Goal: Navigation & Orientation: Find specific page/section

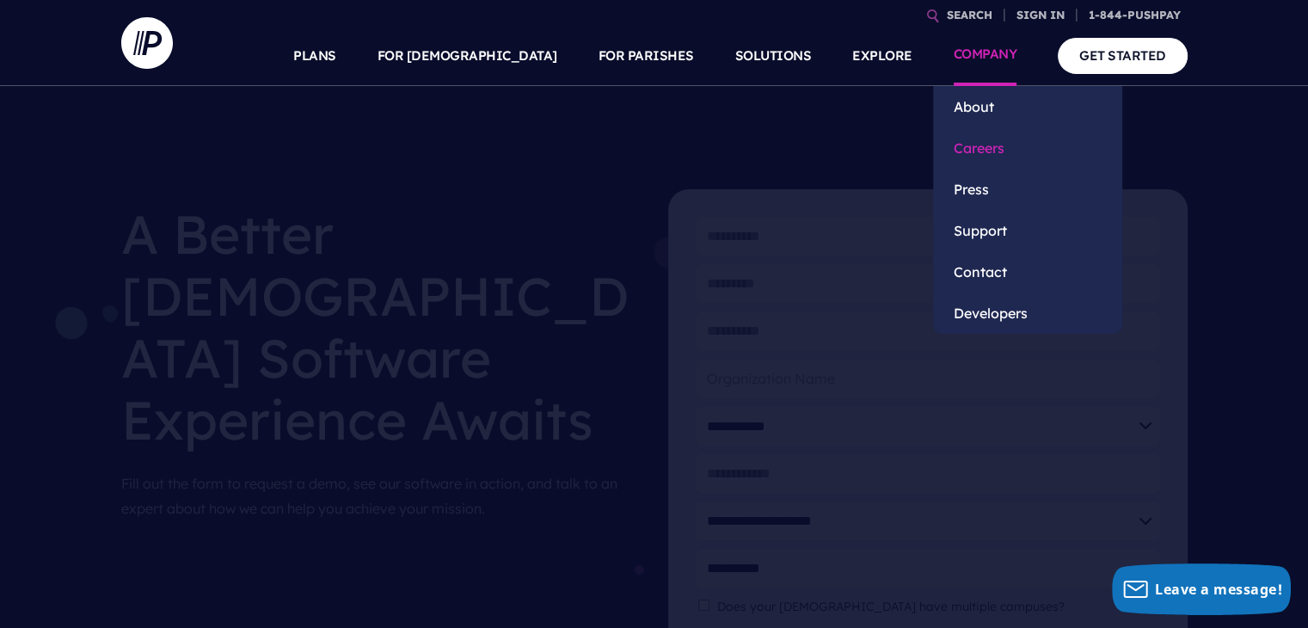
click at [980, 149] on link "Careers" at bounding box center [1027, 147] width 189 height 41
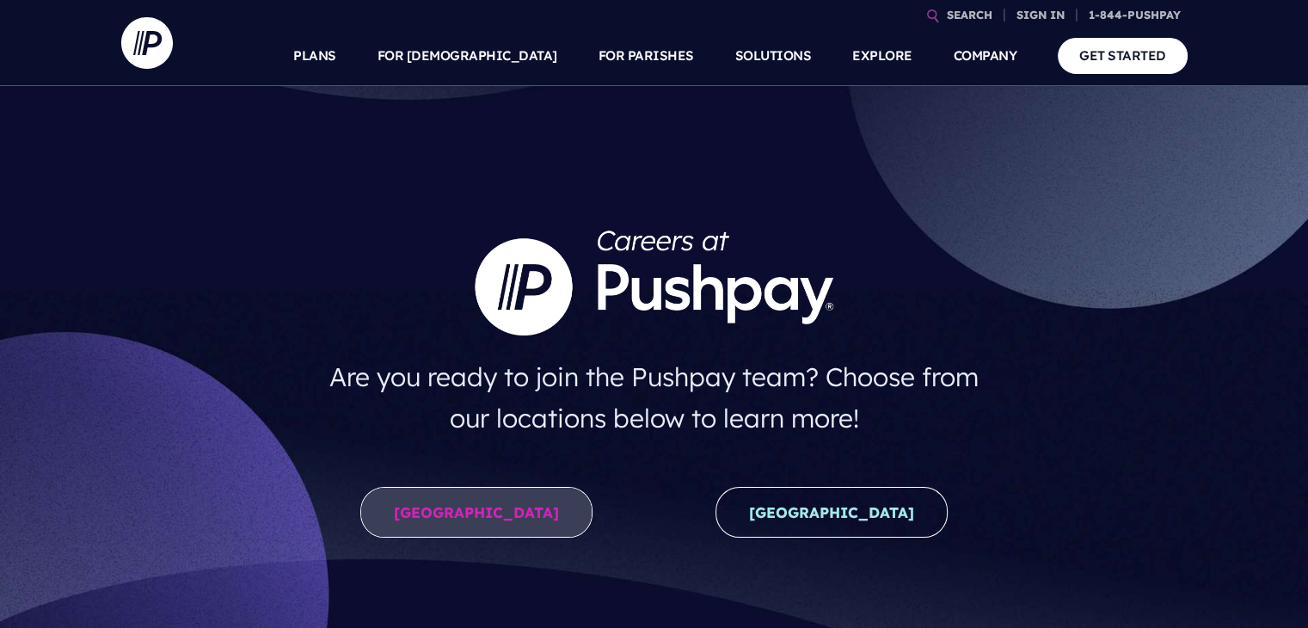
click at [477, 513] on link "United States" at bounding box center [476, 512] width 232 height 51
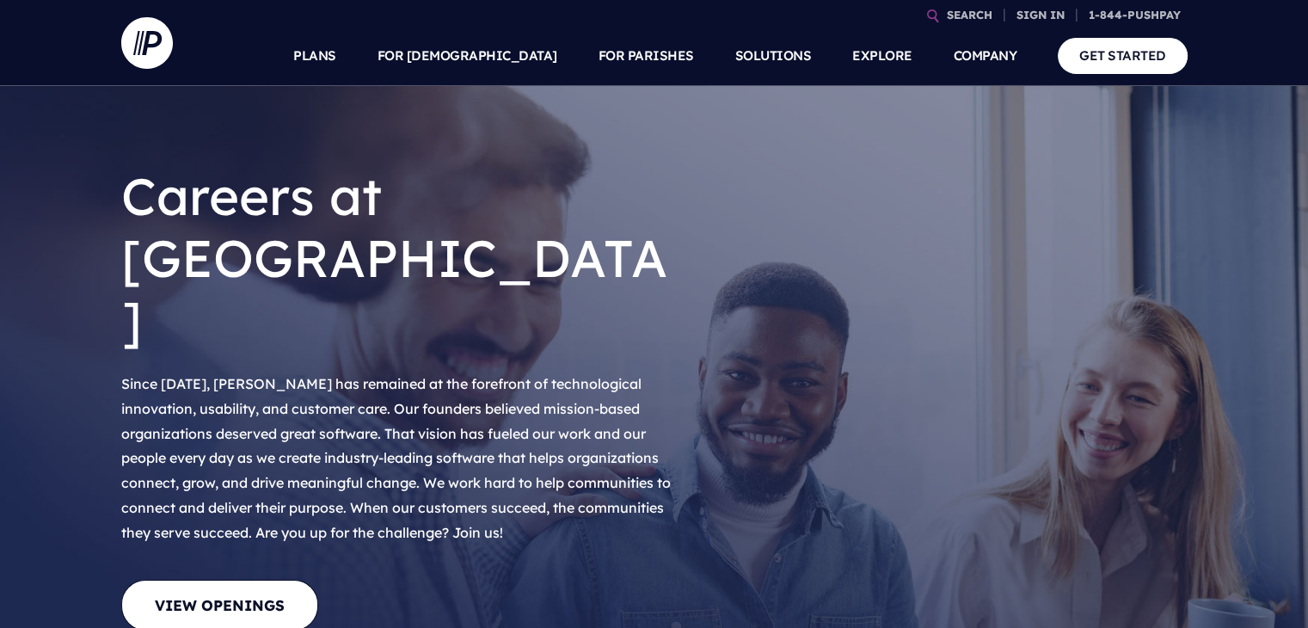
click at [245, 580] on link "View Openings" at bounding box center [219, 605] width 197 height 51
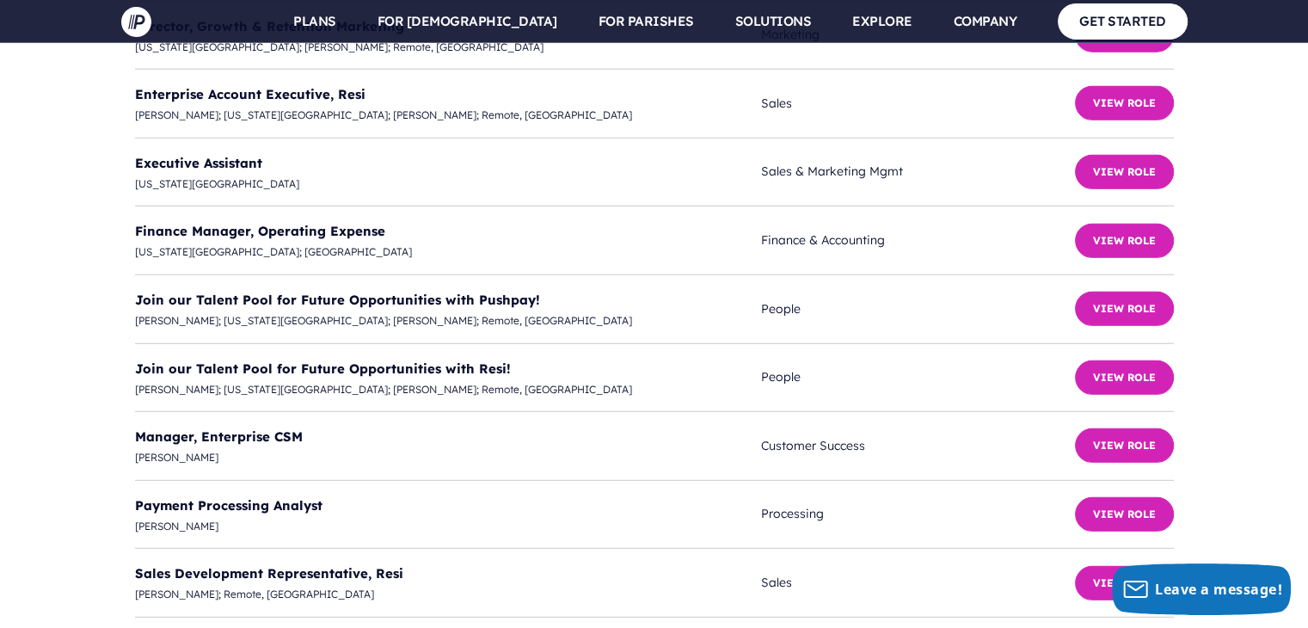
scroll to position [4706, 0]
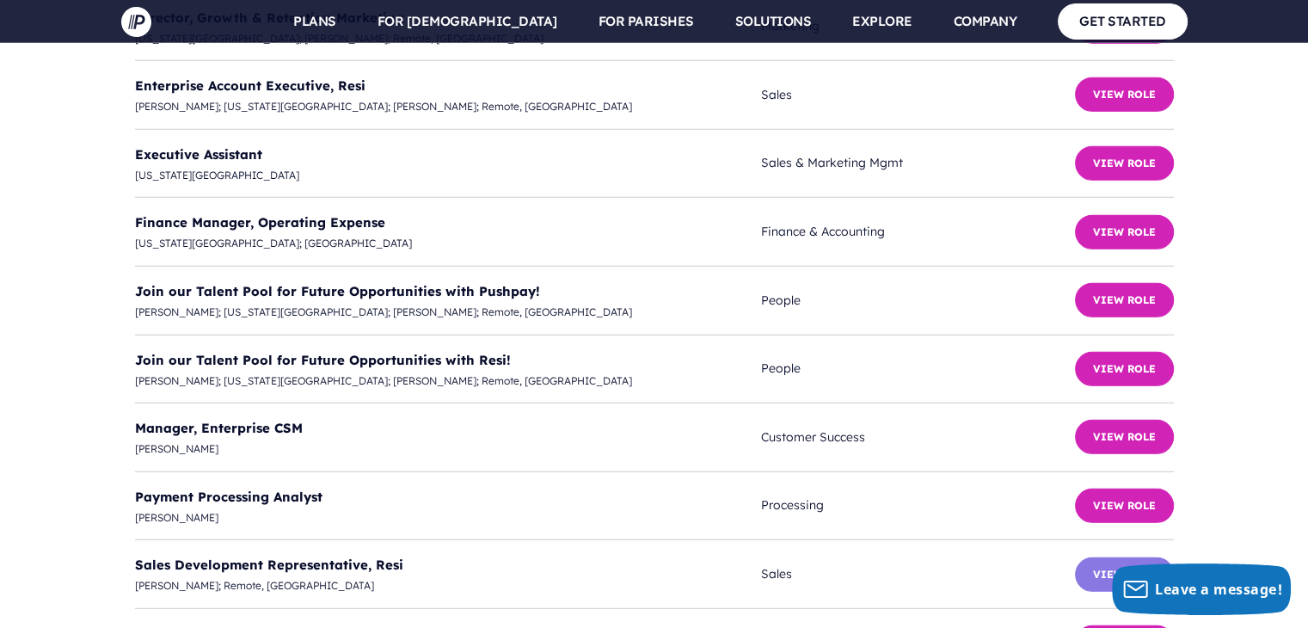
click at [1117, 557] on button "View Role" at bounding box center [1124, 574] width 99 height 34
